Goal: Use online tool/utility: Utilize a website feature to perform a specific function

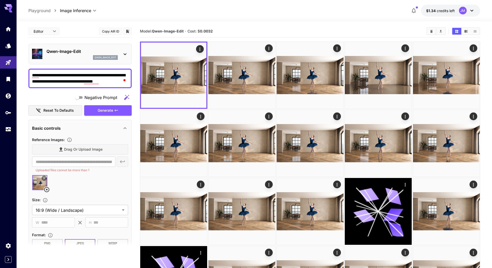
click at [127, 55] on icon at bounding box center [125, 54] width 6 height 6
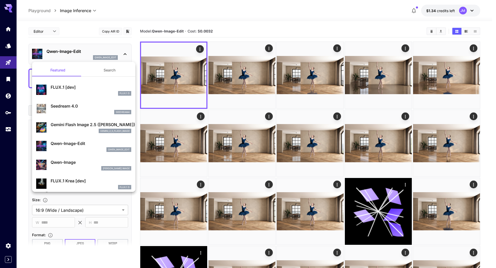
click at [78, 104] on p "Seedream 4.0" at bounding box center [91, 106] width 81 height 6
type input "**********"
type input "****"
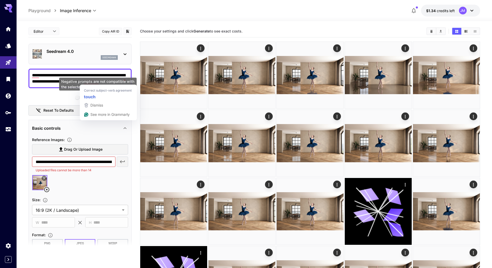
click at [73, 98] on div "Negative Prompt" at bounding box center [79, 97] width 103 height 10
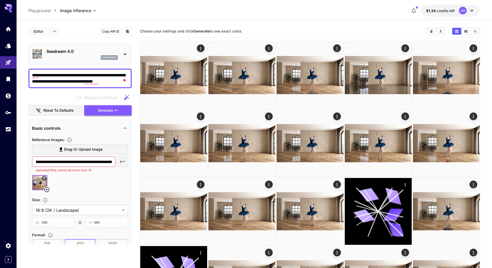
click at [111, 111] on span "Generate" at bounding box center [106, 110] width 16 height 6
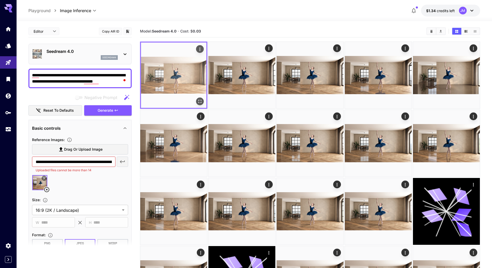
click at [189, 80] on img at bounding box center [173, 75] width 65 height 65
click at [199, 100] on icon "Open in fullscreen" at bounding box center [199, 101] width 3 height 3
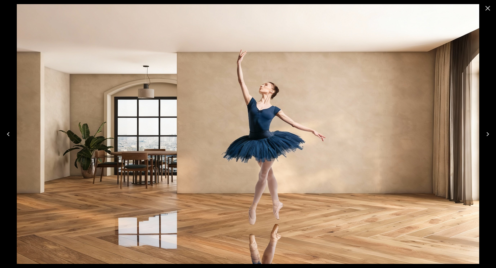
click at [489, 9] on icon "Close" at bounding box center [487, 8] width 5 height 5
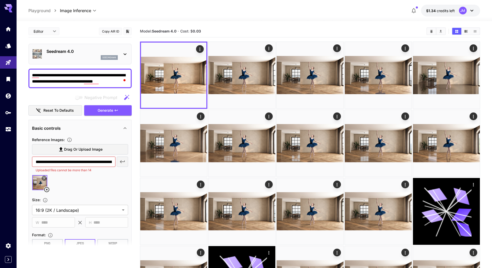
drag, startPoint x: 90, startPoint y: 75, endPoint x: 102, endPoint y: 75, distance: 11.4
click at [102, 75] on textarea "**********" at bounding box center [80, 78] width 96 height 12
click at [104, 75] on textarea "**********" at bounding box center [80, 78] width 96 height 12
click at [103, 75] on textarea "**********" at bounding box center [80, 78] width 96 height 12
click at [83, 81] on textarea "**********" at bounding box center [80, 78] width 96 height 12
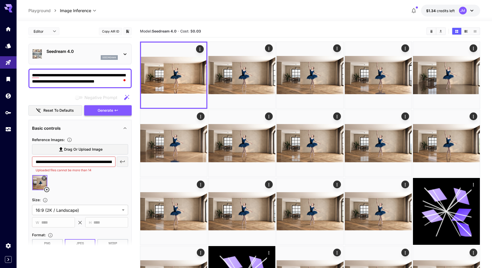
type textarea "**********"
click at [118, 109] on icon "button" at bounding box center [116, 111] width 4 height 4
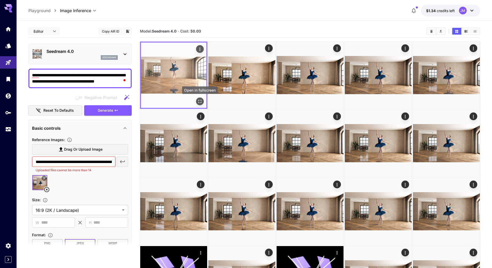
click at [198, 102] on icon "Open in fullscreen" at bounding box center [199, 101] width 5 height 5
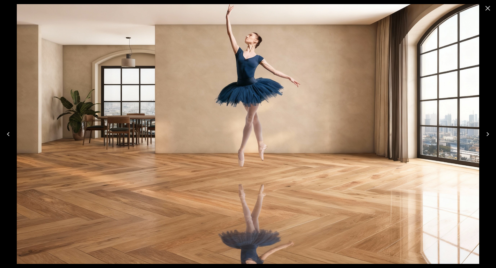
click at [488, 9] on icon "Close" at bounding box center [487, 8] width 5 height 5
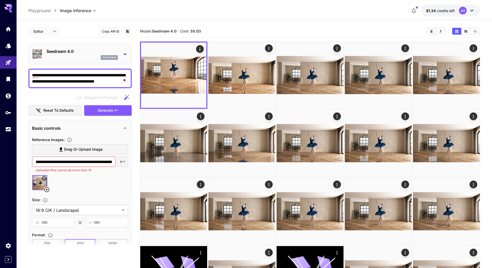
click at [115, 83] on textarea "**********" at bounding box center [80, 78] width 96 height 12
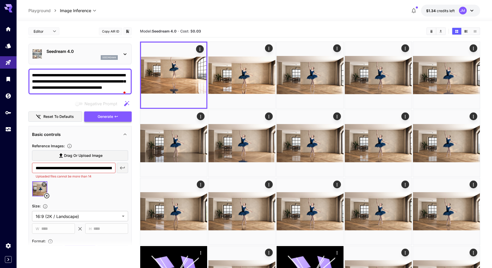
click at [115, 119] on icon "button" at bounding box center [116, 117] width 4 height 4
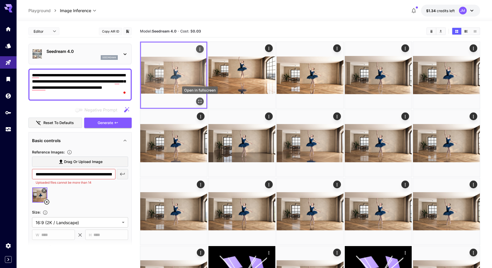
click at [198, 102] on icon "Open in fullscreen" at bounding box center [199, 101] width 5 height 5
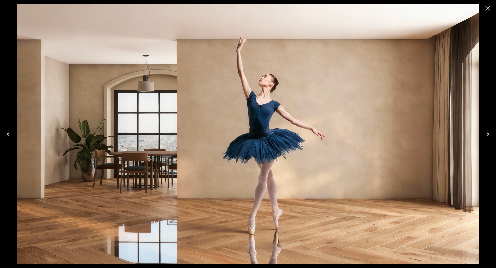
click at [490, 8] on icon "Close" at bounding box center [488, 8] width 8 height 8
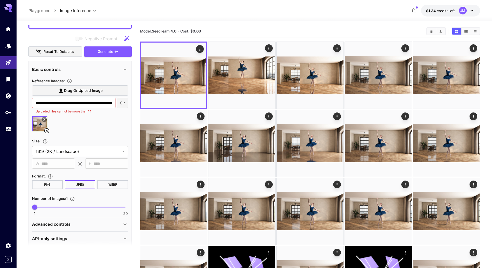
scroll to position [77, 0]
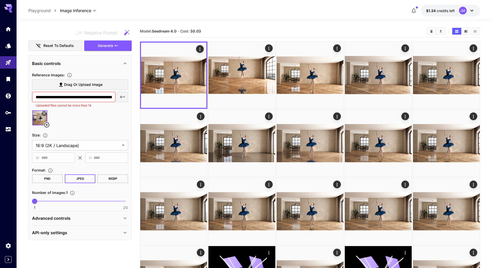
click at [127, 230] on icon at bounding box center [125, 233] width 6 height 6
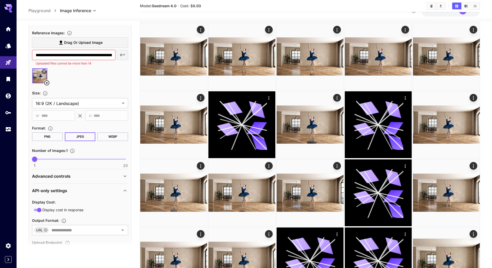
scroll to position [146, 0]
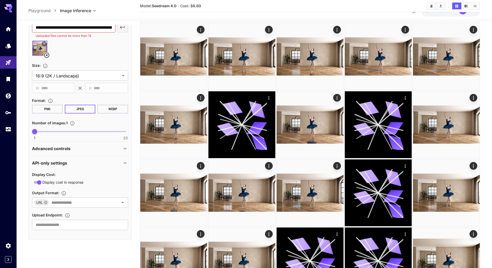
click at [125, 163] on icon at bounding box center [125, 163] width 6 height 6
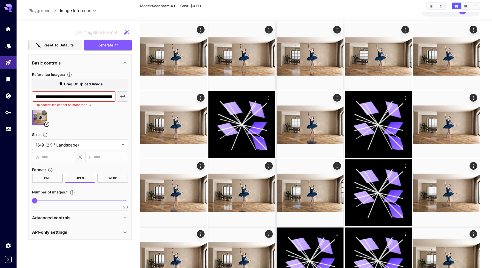
scroll to position [77, 0]
click at [126, 219] on icon at bounding box center [125, 218] width 6 height 6
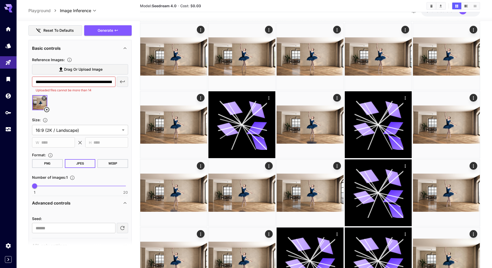
scroll to position [105, 0]
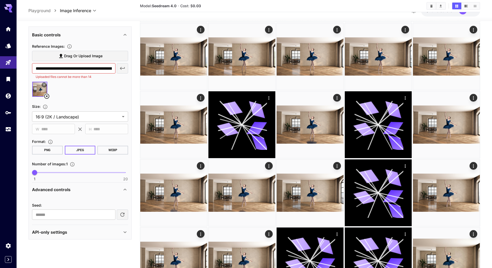
click at [124, 190] on icon at bounding box center [125, 190] width 6 height 6
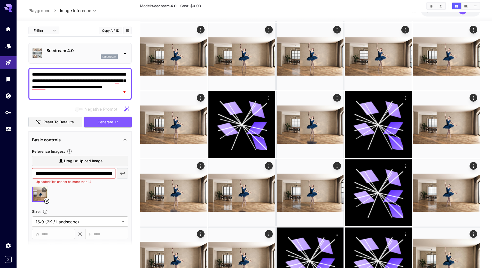
scroll to position [0, 0]
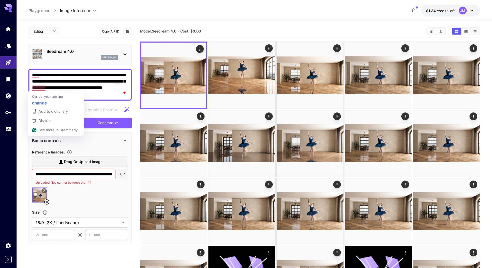
click at [38, 89] on textarea "**********" at bounding box center [80, 84] width 96 height 25
type textarea "**********"
click at [115, 122] on icon "button" at bounding box center [116, 123] width 4 height 4
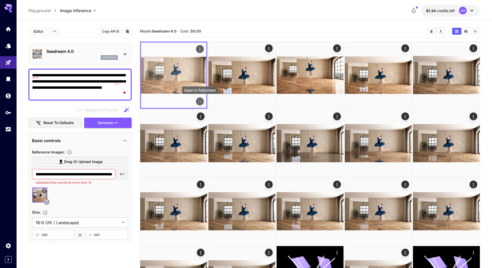
click at [199, 101] on icon "Open in fullscreen" at bounding box center [199, 101] width 3 height 3
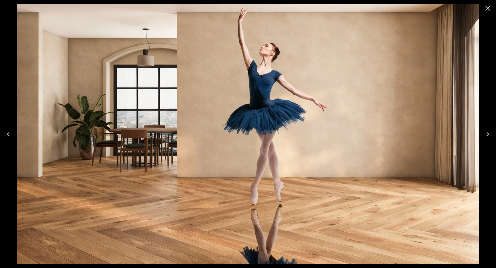
click at [489, 11] on icon "Close" at bounding box center [488, 8] width 8 height 8
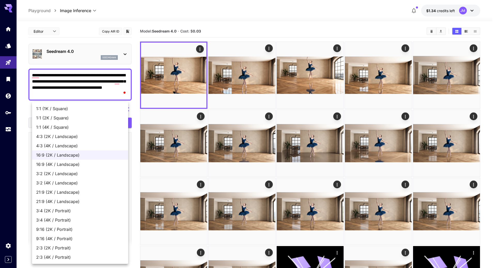
click at [136, 201] on div at bounding box center [248, 134] width 496 height 268
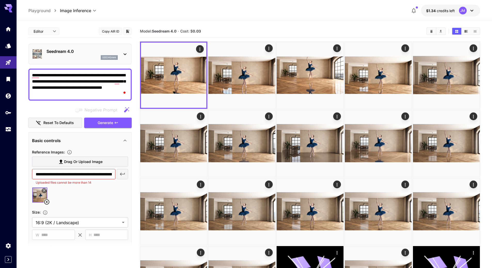
click at [123, 52] on icon at bounding box center [125, 54] width 6 height 6
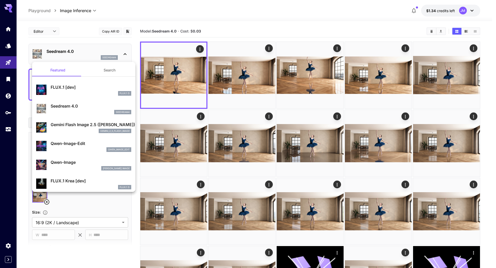
click at [80, 127] on p "Gemini Flash Image 2.5 (Nano Banana)" at bounding box center [91, 125] width 81 height 6
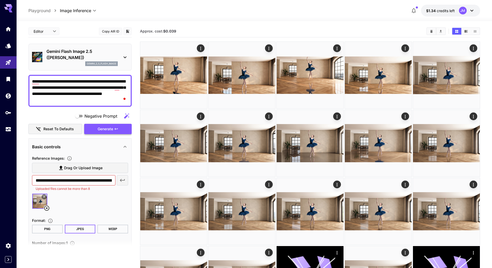
click at [120, 130] on button "Generate" at bounding box center [108, 129] width 48 height 11
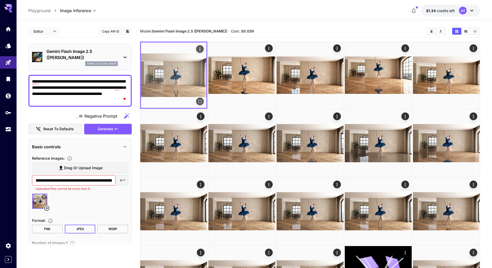
click at [199, 99] on icon "Open in fullscreen" at bounding box center [199, 101] width 5 height 5
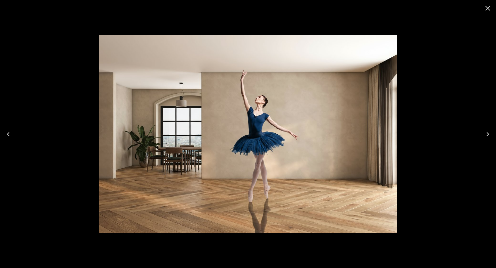
click at [485, 10] on icon "Close" at bounding box center [488, 8] width 8 height 8
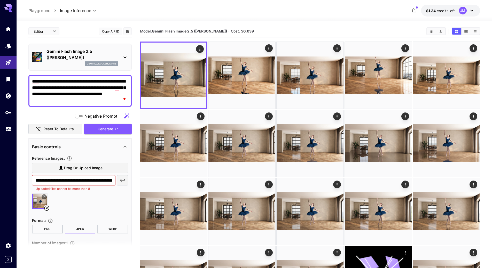
click at [121, 56] on div "Gemini Flash Image 2.5 ([PERSON_NAME]) gemini_2_5_flash_image" at bounding box center [80, 57] width 96 height 22
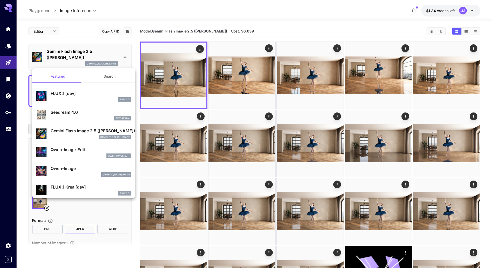
click at [79, 100] on div "FLUX.1 D" at bounding box center [91, 99] width 81 height 5
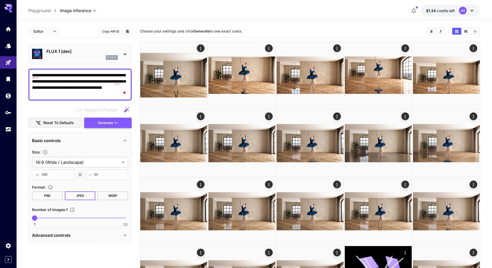
click at [103, 123] on span "Generate" at bounding box center [106, 123] width 16 height 6
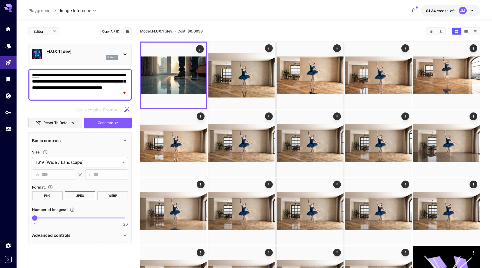
click at [127, 55] on icon at bounding box center [125, 54] width 6 height 6
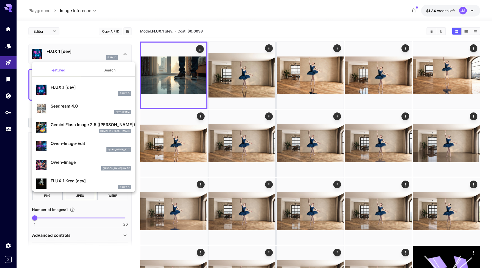
click at [89, 148] on div "qwen_image_edit" at bounding box center [91, 150] width 81 height 5
type input "*"
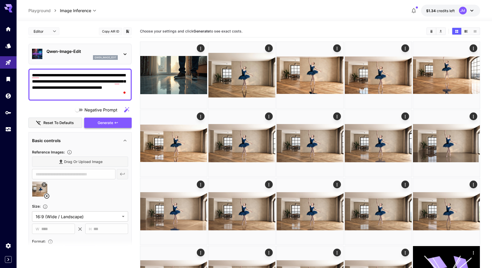
click at [109, 121] on span "Generate" at bounding box center [106, 123] width 16 height 6
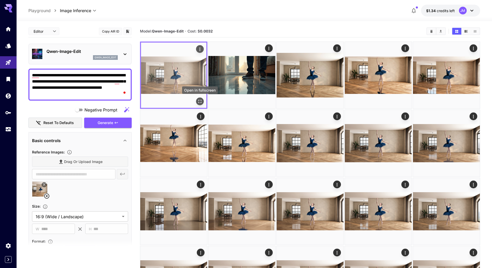
click at [198, 100] on icon "Open in fullscreen" at bounding box center [199, 101] width 5 height 5
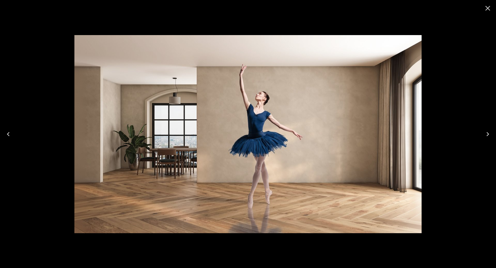
click at [487, 11] on icon "Close" at bounding box center [488, 8] width 8 height 8
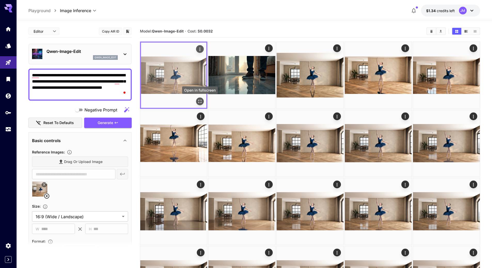
click at [201, 102] on icon "Open in fullscreen" at bounding box center [199, 101] width 5 height 5
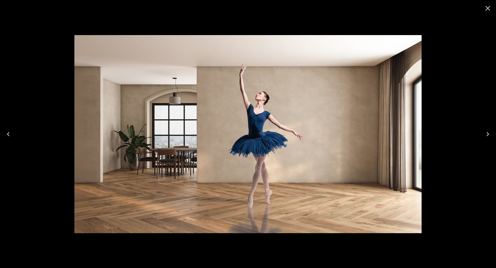
click at [489, 8] on icon "Close" at bounding box center [488, 8] width 8 height 8
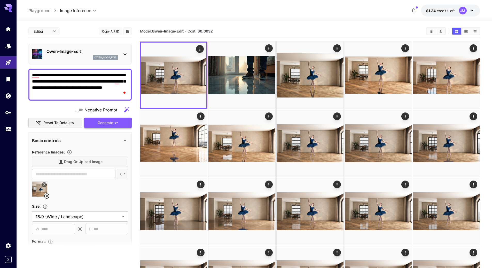
click at [120, 123] on button "Generate" at bounding box center [108, 123] width 48 height 11
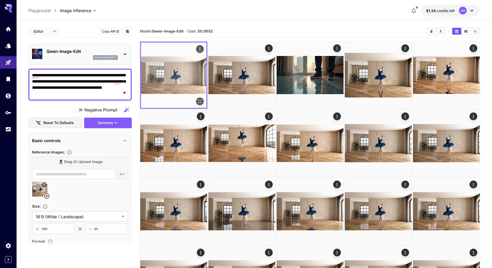
click at [198, 101] on icon "Open in fullscreen" at bounding box center [199, 101] width 5 height 5
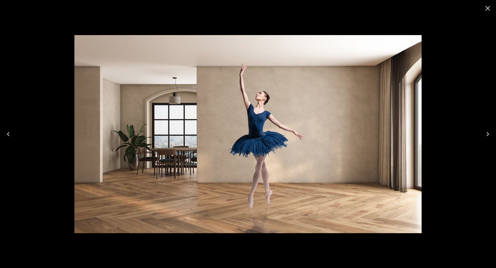
click at [487, 10] on icon "Close" at bounding box center [488, 8] width 8 height 8
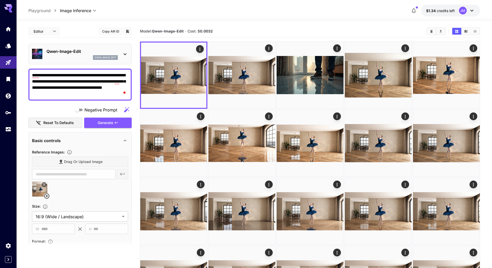
click at [90, 95] on textarea "**********" at bounding box center [80, 84] width 96 height 25
paste textarea "**********"
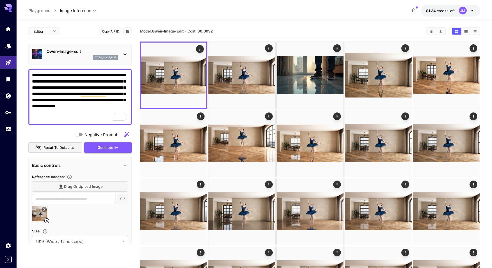
type textarea "**********"
click at [112, 145] on span "Generate" at bounding box center [106, 148] width 16 height 6
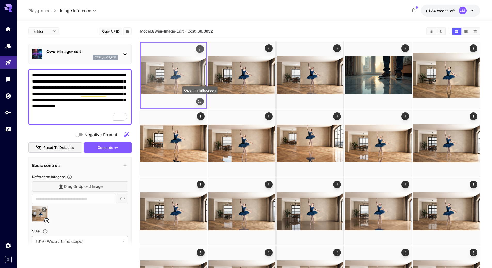
click at [200, 101] on icon "Open in fullscreen" at bounding box center [199, 101] width 5 height 5
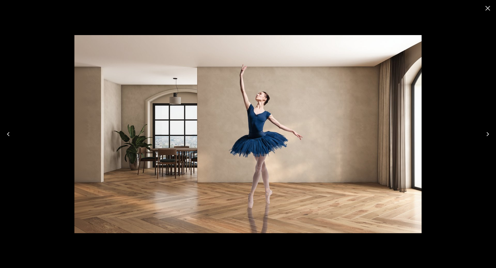
click at [488, 8] on icon "Close" at bounding box center [487, 8] width 5 height 5
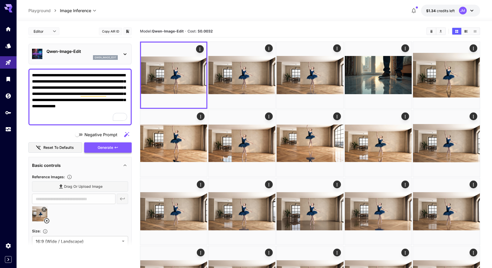
click at [111, 147] on span "Generate" at bounding box center [106, 148] width 16 height 6
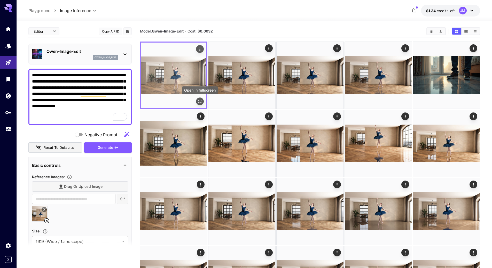
click at [198, 101] on icon "Open in fullscreen" at bounding box center [199, 101] width 5 height 5
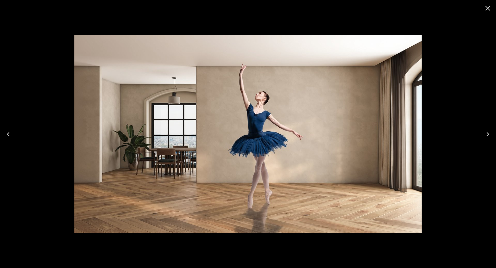
click at [488, 10] on icon "Close" at bounding box center [488, 8] width 8 height 8
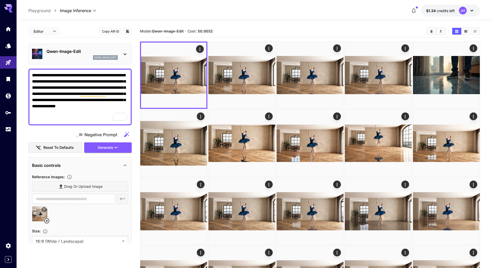
click at [127, 54] on icon at bounding box center [125, 54] width 6 height 6
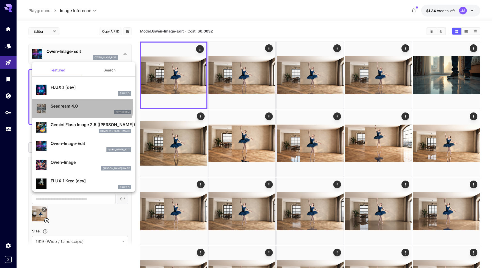
click at [82, 106] on p "Seedream 4.0" at bounding box center [91, 106] width 81 height 6
type input "**********"
type input "****"
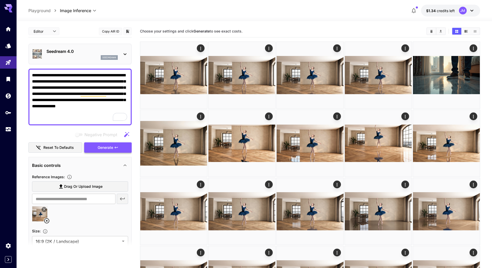
click at [107, 146] on span "Generate" at bounding box center [106, 148] width 16 height 6
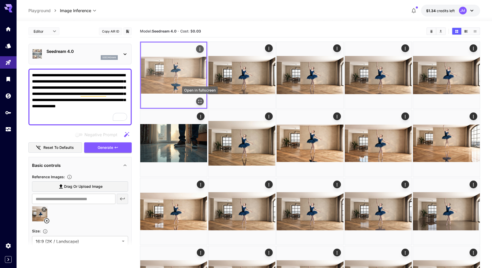
click at [201, 100] on icon "Open in fullscreen" at bounding box center [199, 101] width 3 height 3
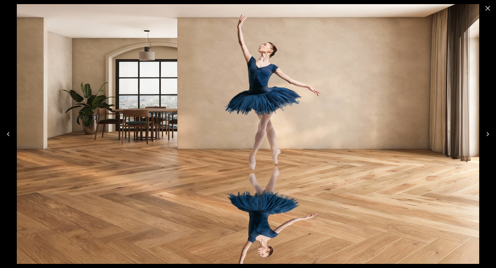
click at [488, 8] on icon "Close" at bounding box center [487, 8] width 5 height 5
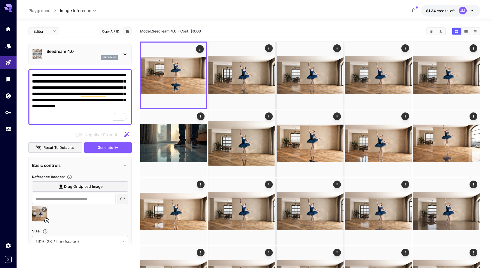
click at [124, 56] on icon at bounding box center [125, 54] width 6 height 6
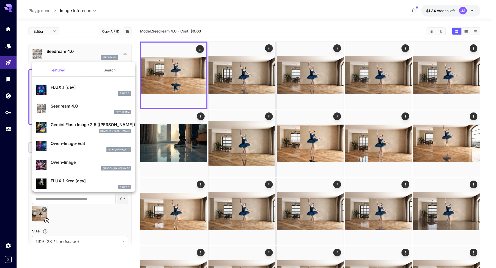
click at [79, 127] on p "Gemini Flash Image 2.5 (Nano Banana)" at bounding box center [91, 125] width 81 height 6
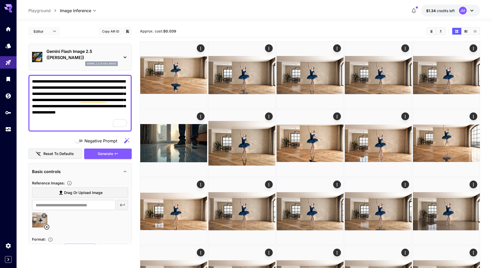
click at [111, 153] on span "Generate" at bounding box center [106, 154] width 16 height 6
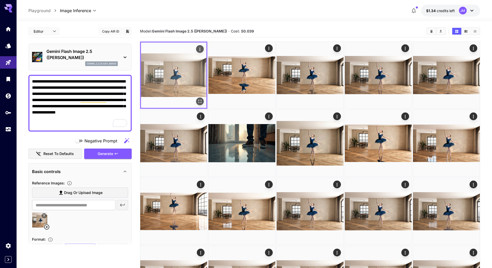
click at [198, 101] on icon "Open in fullscreen" at bounding box center [199, 101] width 3 height 3
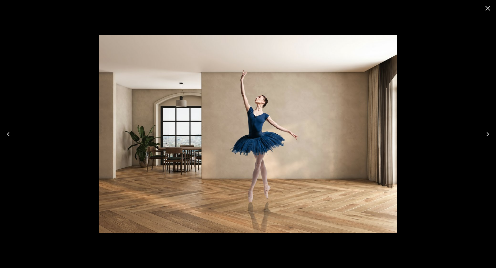
click at [488, 8] on icon "Close" at bounding box center [487, 8] width 5 height 5
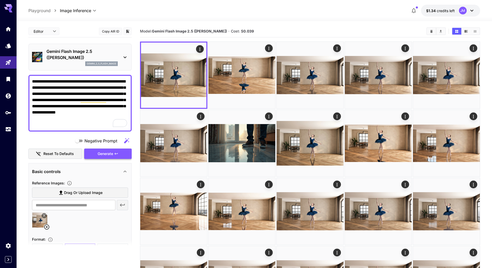
click at [111, 153] on span "Generate" at bounding box center [106, 154] width 16 height 6
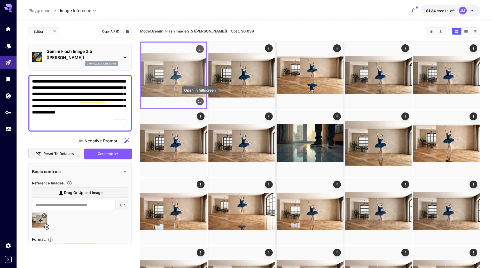
click at [201, 101] on icon "Open in fullscreen" at bounding box center [199, 101] width 5 height 5
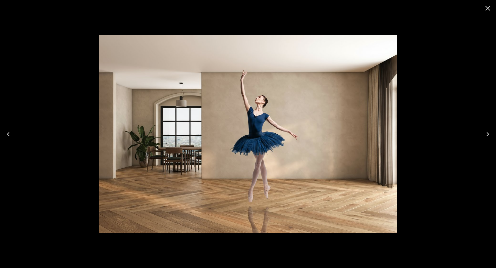
click at [488, 8] on icon "Close" at bounding box center [487, 8] width 5 height 5
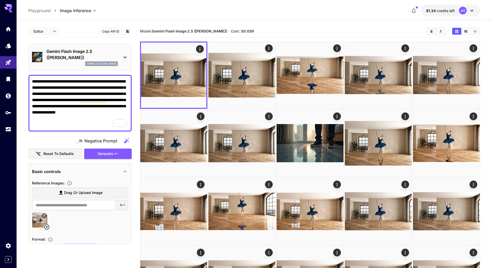
click at [121, 58] on div "Gemini Flash Image 2.5 (Nano Banana) gemini_2_5_flash_image" at bounding box center [80, 57] width 96 height 22
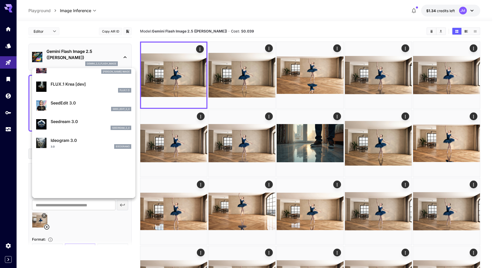
scroll to position [104, 0]
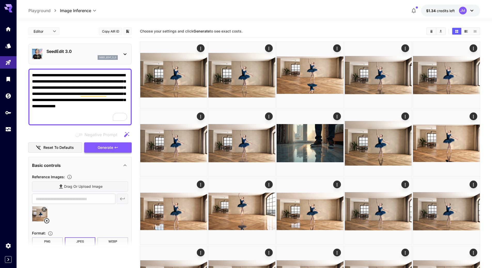
click at [112, 148] on span "Generate" at bounding box center [106, 148] width 16 height 6
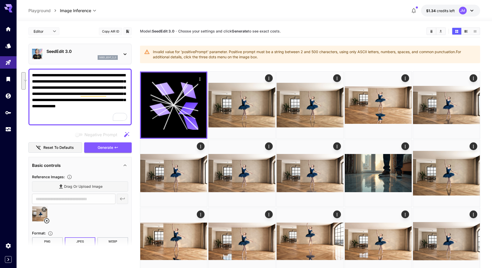
drag, startPoint x: 55, startPoint y: 115, endPoint x: 112, endPoint y: 100, distance: 59.8
click at [112, 100] on textarea "**********" at bounding box center [80, 97] width 96 height 50
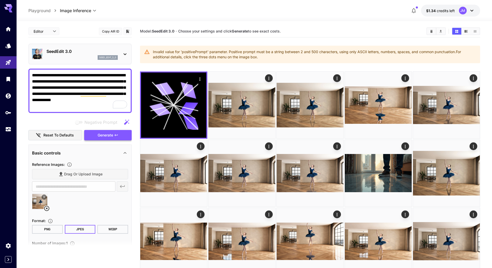
click at [116, 136] on icon "button" at bounding box center [116, 135] width 4 height 4
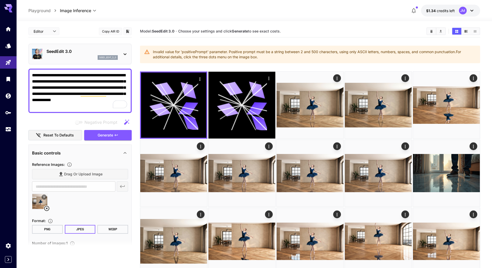
click at [92, 105] on textarea "**********" at bounding box center [80, 90] width 96 height 37
paste textarea "**********"
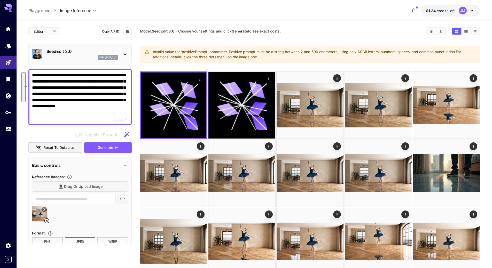
click at [83, 119] on textarea "**********" at bounding box center [80, 97] width 96 height 50
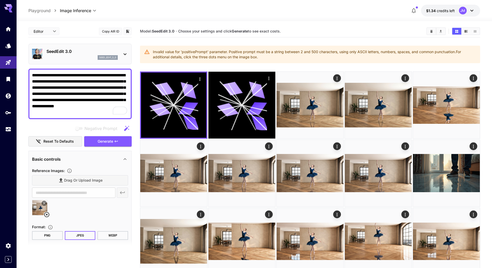
type textarea "**********"
click at [110, 140] on span "Generate" at bounding box center [106, 141] width 16 height 6
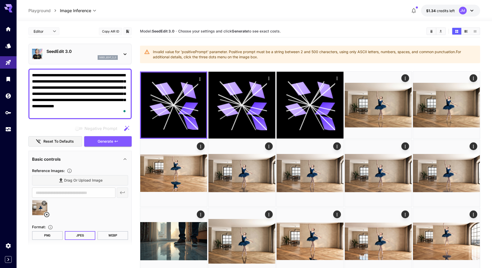
click at [124, 52] on icon at bounding box center [125, 54] width 6 height 6
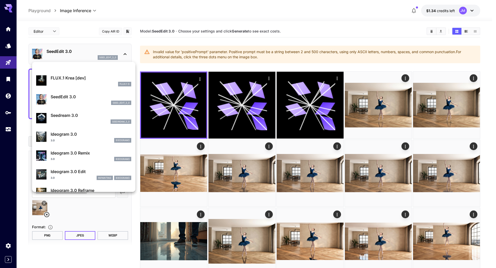
scroll to position [155, 0]
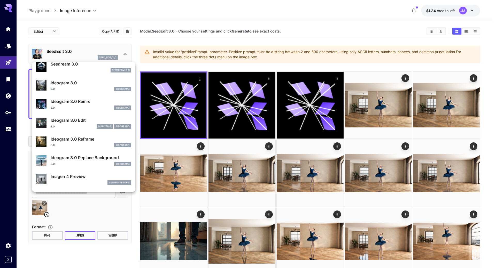
click at [82, 122] on p "Ideogram 3.0 Edit" at bounding box center [91, 120] width 81 height 6
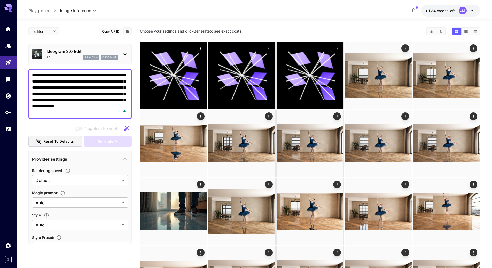
click at [129, 51] on div "Ideogram 3.0 Edit 3.0 inpainting ideogram3" at bounding box center [79, 54] width 103 height 21
click at [127, 52] on icon at bounding box center [125, 54] width 6 height 6
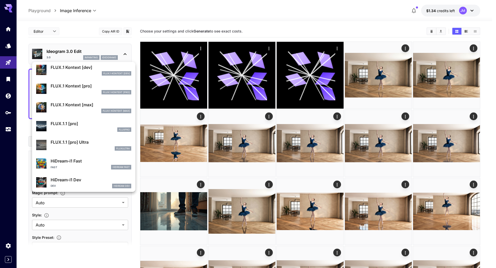
scroll to position [315, 0]
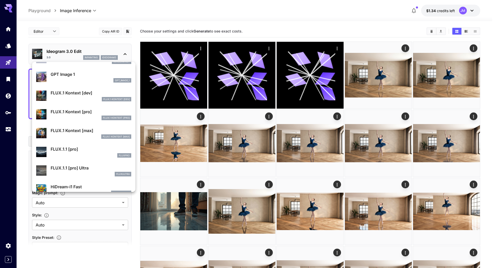
click at [86, 96] on p "FLUX.1 Kontext [dev]" at bounding box center [91, 93] width 81 height 6
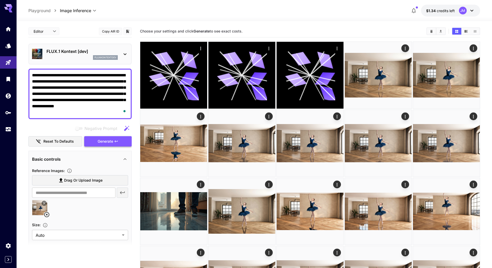
click at [106, 143] on span "Generate" at bounding box center [106, 141] width 16 height 6
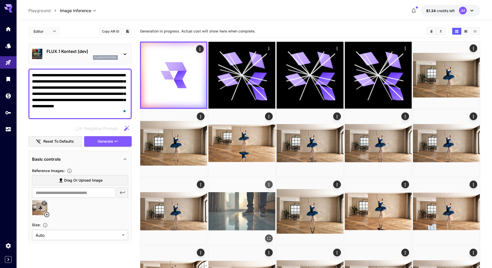
click at [232, 199] on img at bounding box center [241, 211] width 67 height 67
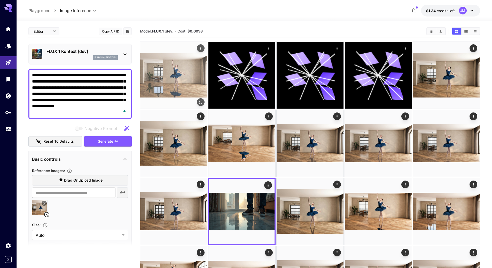
click at [166, 89] on img at bounding box center [173, 75] width 67 height 67
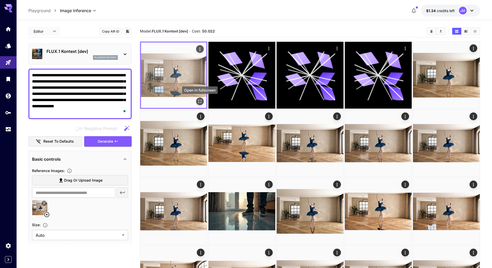
click at [200, 102] on icon "Open in fullscreen" at bounding box center [199, 101] width 5 height 5
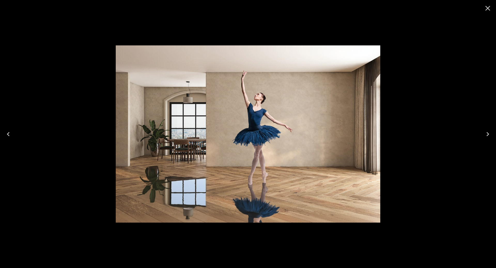
click at [490, 10] on icon "Close" at bounding box center [488, 8] width 8 height 8
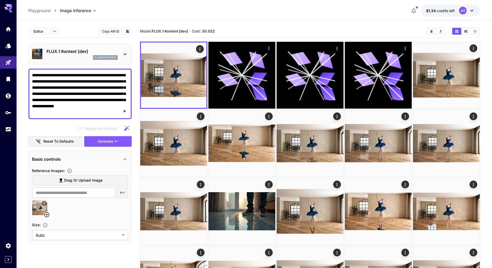
click at [127, 56] on icon at bounding box center [125, 54] width 6 height 6
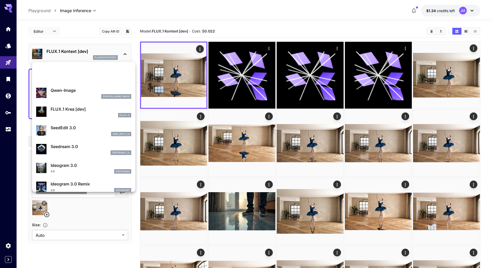
scroll to position [285, 0]
